Goal: Check status: Check status

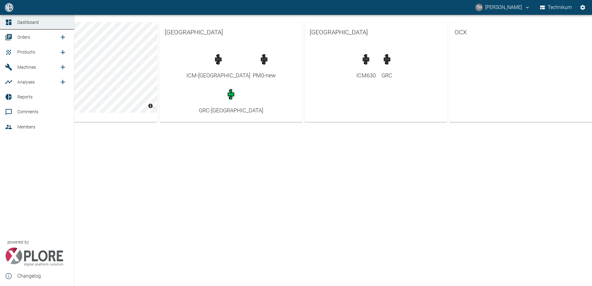
click at [28, 66] on span "Machines" at bounding box center [26, 67] width 19 height 5
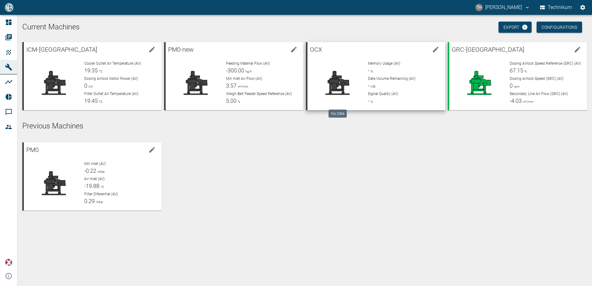
click at [350, 76] on icon at bounding box center [337, 83] width 40 height 25
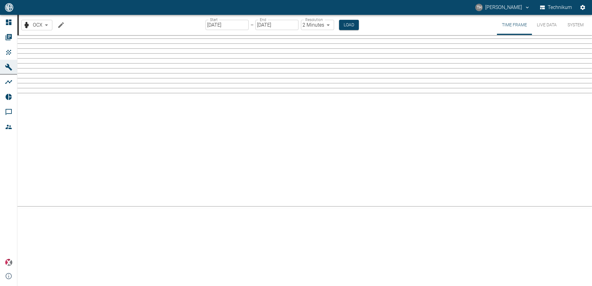
type input "2min"
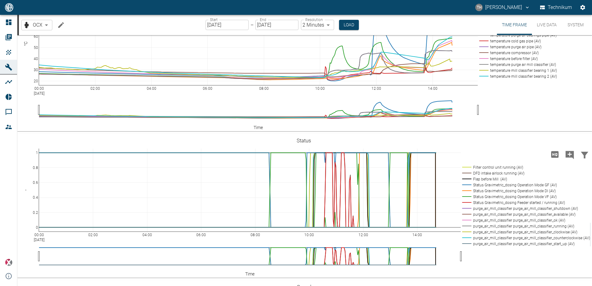
scroll to position [712, 0]
